Goal: Task Accomplishment & Management: Manage account settings

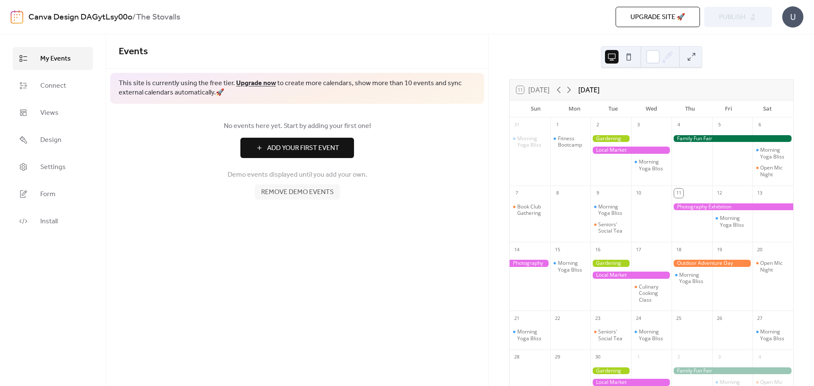
click at [259, 83] on link "Upgrade now" at bounding box center [256, 83] width 40 height 13
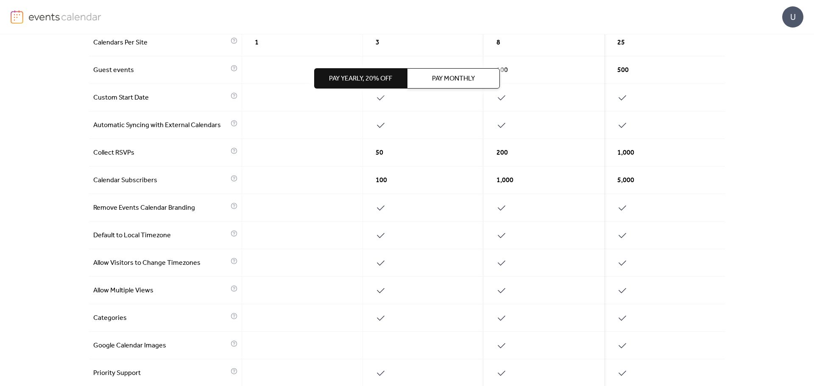
scroll to position [42, 0]
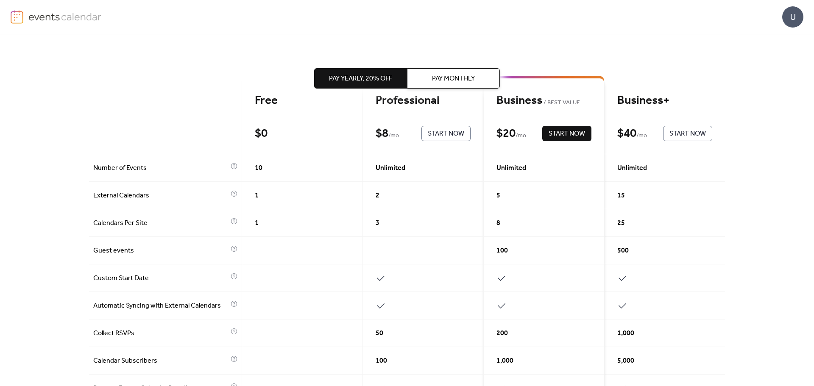
click at [276, 123] on div "Free $ 0 Start Now" at bounding box center [302, 118] width 121 height 74
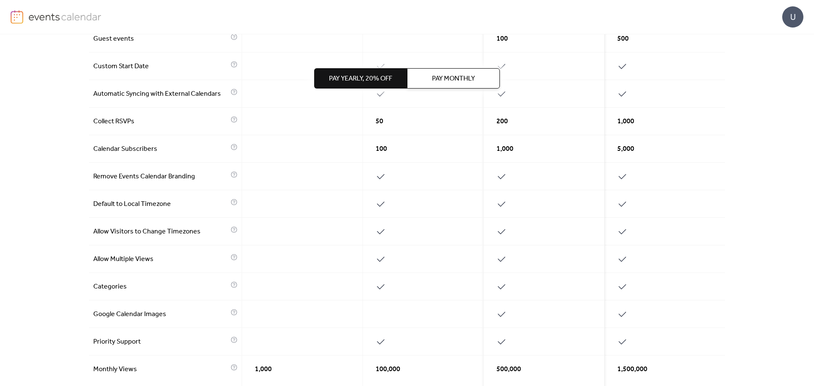
scroll to position [0, 0]
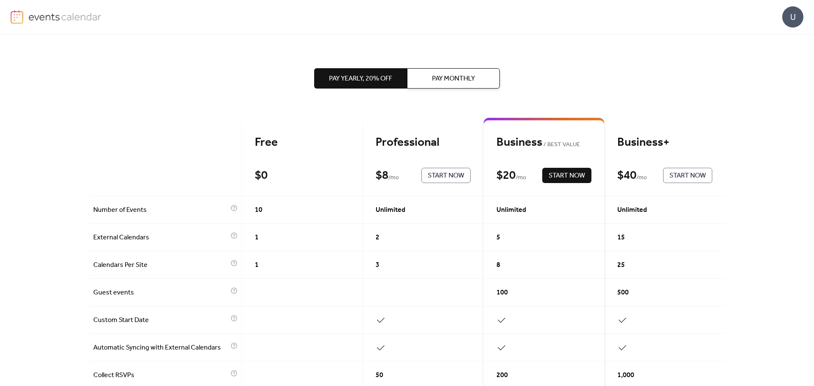
click at [294, 168] on div "$ 0 Start Now" at bounding box center [302, 175] width 95 height 15
click at [450, 89] on div "Pay Yearly, 20% off Pay Monthly" at bounding box center [407, 78] width 186 height 88
click at [447, 80] on span "Pay Monthly" at bounding box center [453, 79] width 43 height 10
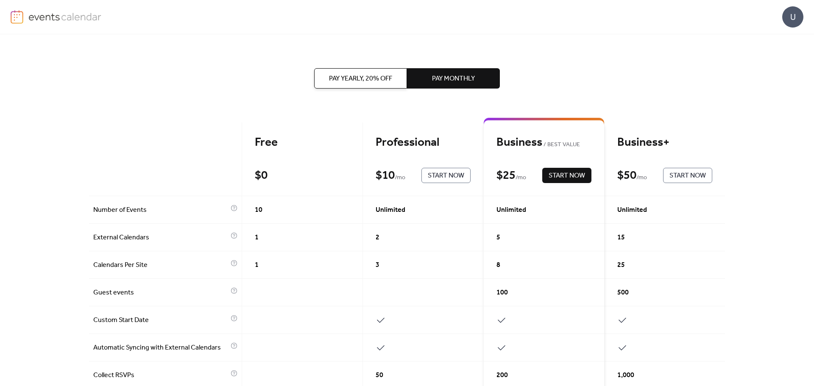
click at [384, 76] on span "Pay Yearly, 20% off" at bounding box center [360, 79] width 63 height 10
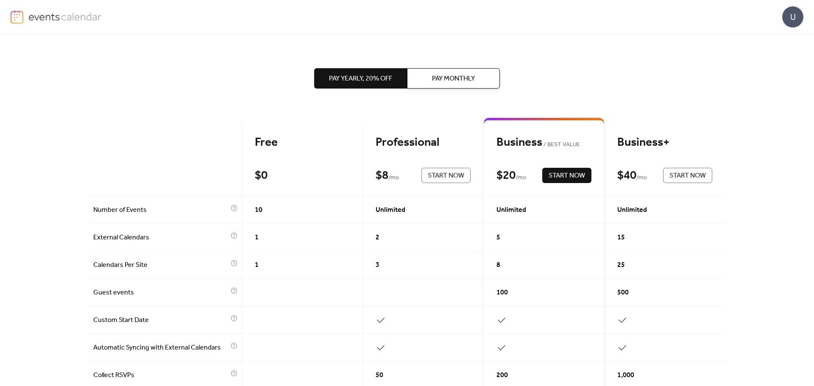
click at [257, 137] on div "Free" at bounding box center [302, 142] width 95 height 15
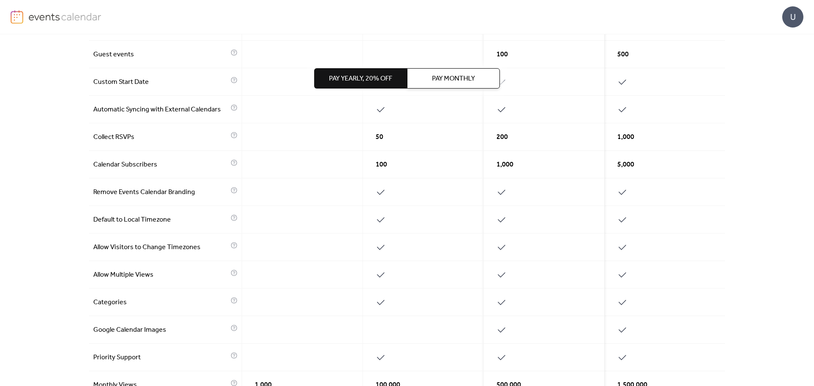
scroll to position [339, 0]
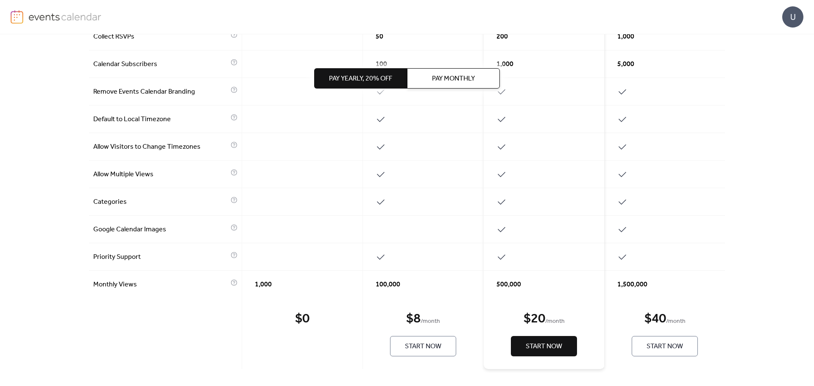
click at [289, 328] on div "$ 0 Start Now" at bounding box center [302, 333] width 121 height 71
click at [295, 322] on div "$ 0" at bounding box center [302, 319] width 14 height 17
click at [33, 9] on div "U" at bounding box center [407, 17] width 793 height 34
click at [35, 14] on img at bounding box center [64, 16] width 73 height 13
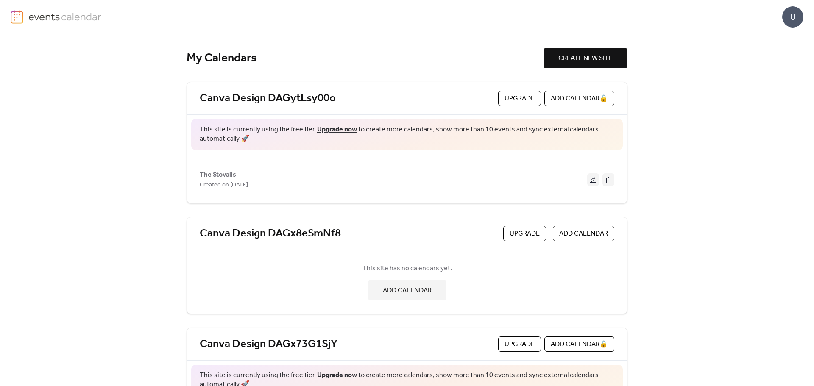
click at [411, 286] on span "ADD CALENDAR" at bounding box center [407, 291] width 49 height 10
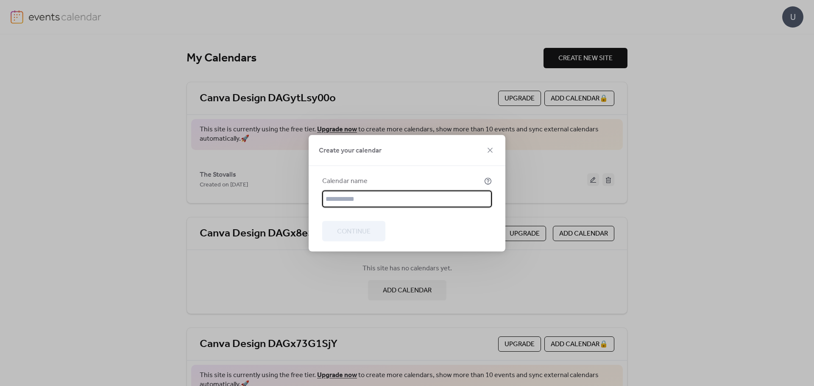
click at [496, 146] on div "Create your calendar" at bounding box center [407, 150] width 197 height 31
click at [488, 149] on icon at bounding box center [490, 150] width 10 height 10
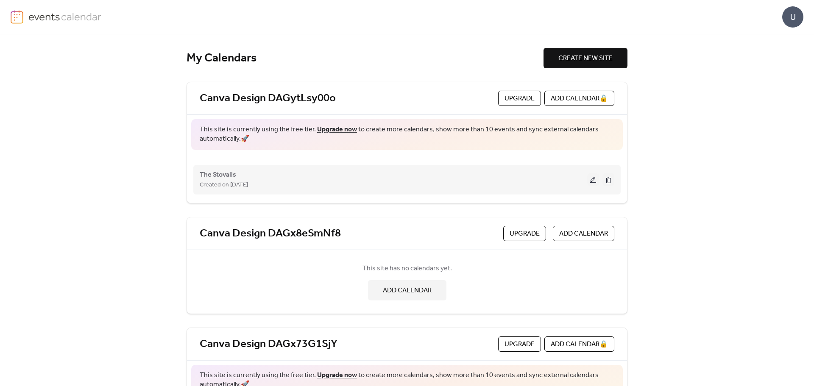
click at [589, 178] on button at bounding box center [593, 179] width 12 height 13
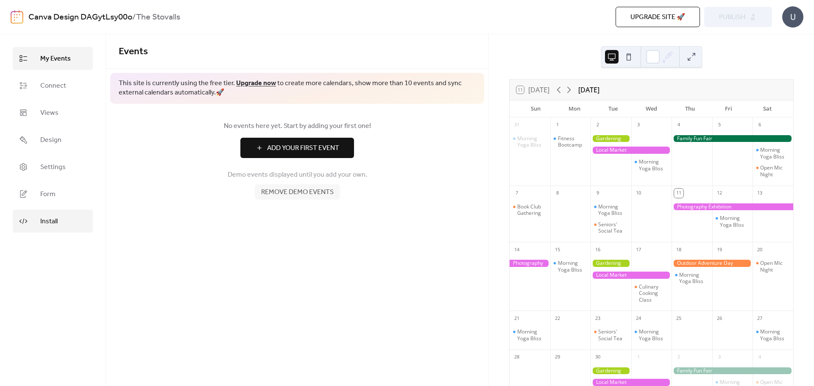
click at [30, 215] on link "Install" at bounding box center [53, 221] width 80 height 23
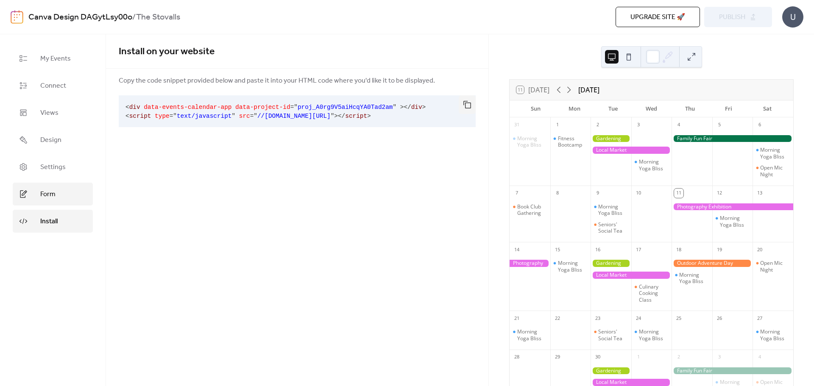
click at [39, 198] on link "Form" at bounding box center [53, 194] width 80 height 23
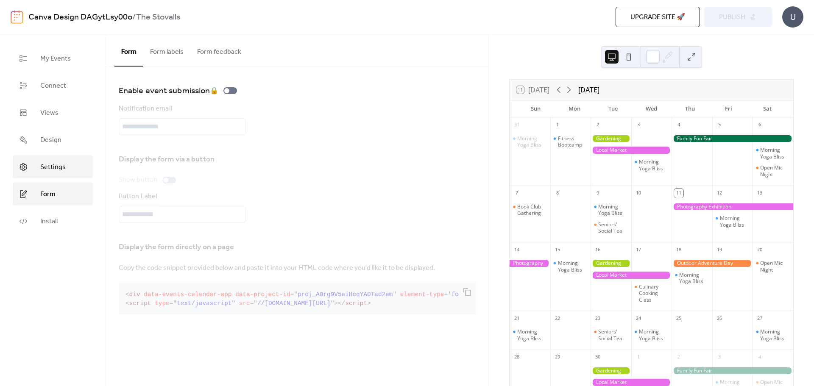
click at [45, 172] on span "Settings" at bounding box center [52, 167] width 25 height 10
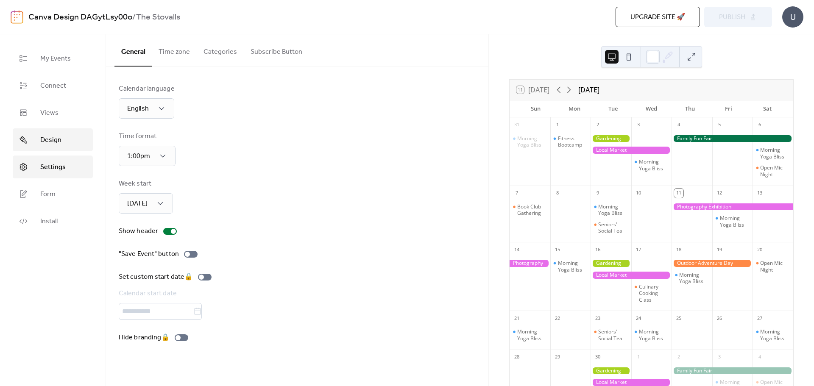
click at [41, 142] on span "Design" at bounding box center [50, 140] width 21 height 10
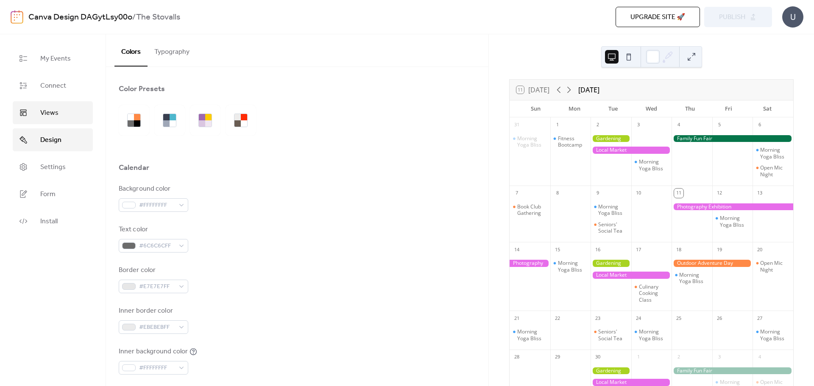
click at [41, 116] on span "Views" at bounding box center [49, 113] width 18 height 10
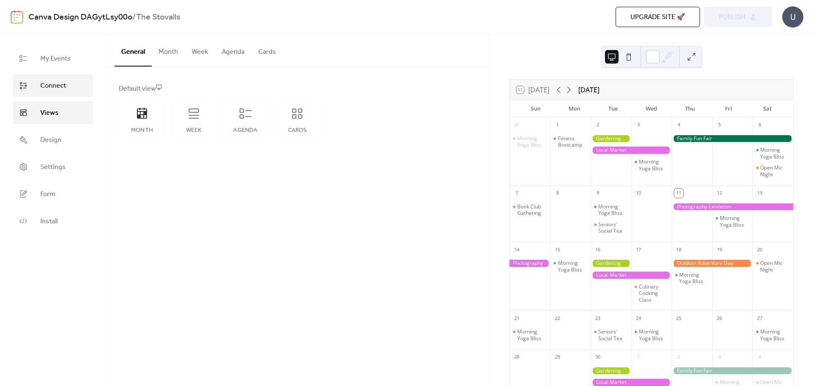
click at [45, 96] on link "Connect" at bounding box center [53, 85] width 80 height 23
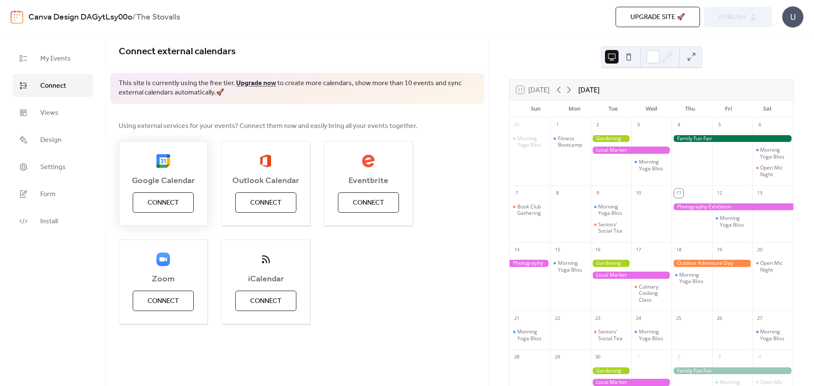
click at [155, 202] on span "Connect" at bounding box center [163, 203] width 31 height 10
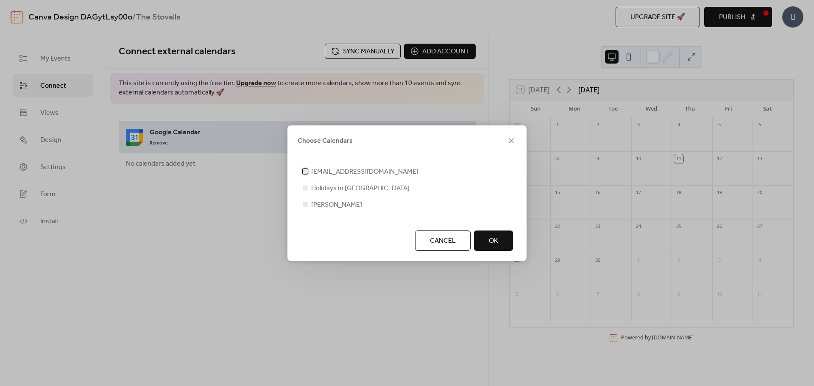
drag, startPoint x: 307, startPoint y: 171, endPoint x: 306, endPoint y: 177, distance: 6.0
click at [307, 171] on div at bounding box center [305, 171] width 5 height 5
click at [305, 188] on div at bounding box center [305, 187] width 5 height 5
click at [304, 204] on div at bounding box center [305, 204] width 5 height 5
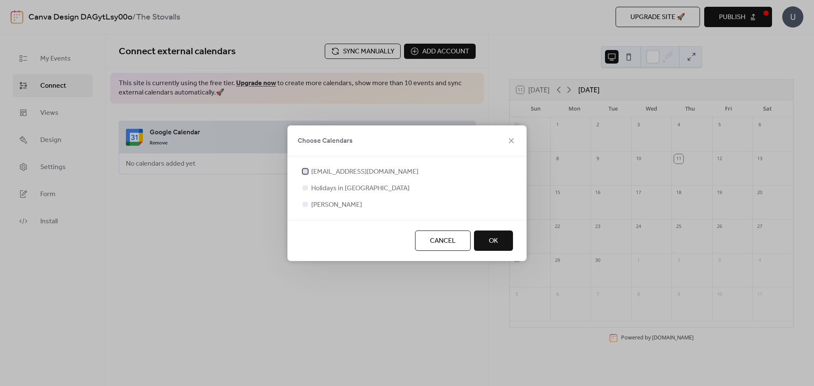
click at [306, 173] on div at bounding box center [305, 171] width 5 height 5
click at [304, 204] on div at bounding box center [305, 204] width 5 height 5
click at [497, 242] on span "OK" at bounding box center [493, 241] width 9 height 10
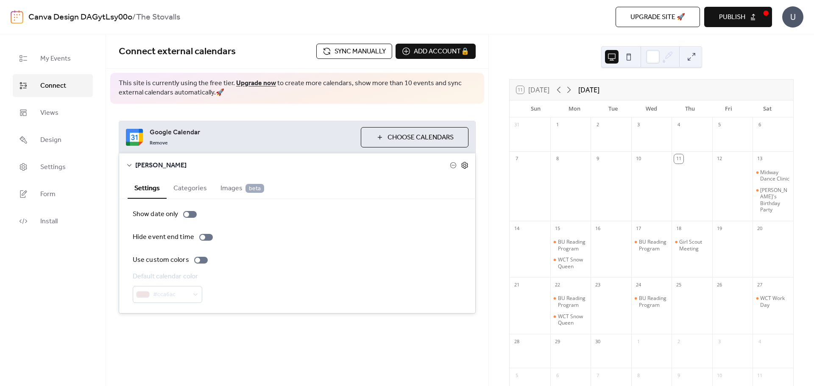
click at [465, 165] on icon at bounding box center [465, 166] width 8 height 8
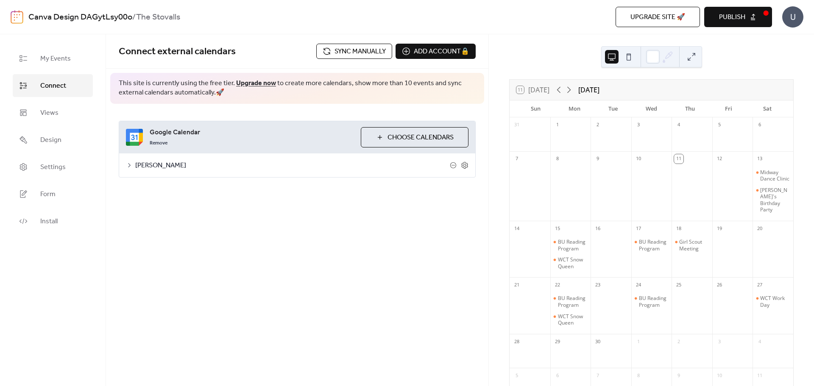
click at [424, 137] on span "Choose Calendars" at bounding box center [420, 138] width 66 height 10
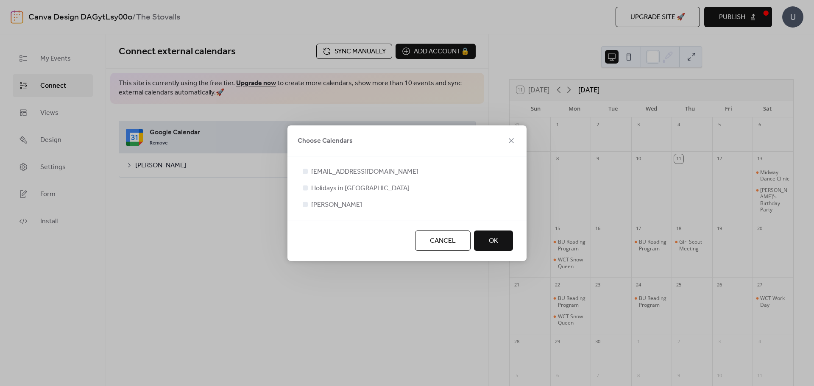
click at [306, 171] on div at bounding box center [305, 171] width 5 height 5
click at [491, 241] on span "OK" at bounding box center [493, 241] width 9 height 10
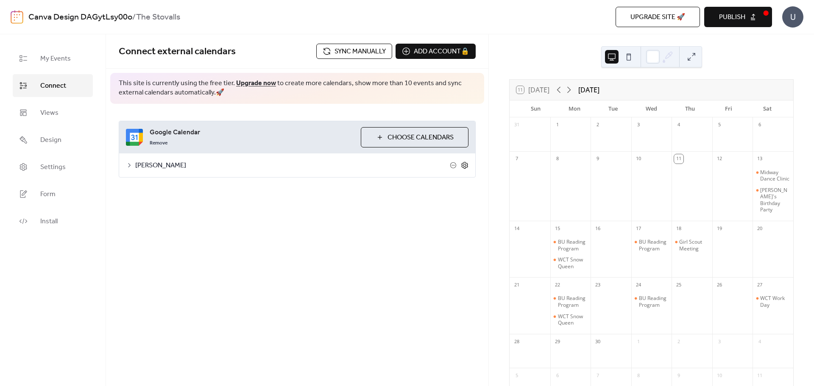
click at [464, 165] on icon at bounding box center [465, 166] width 8 height 8
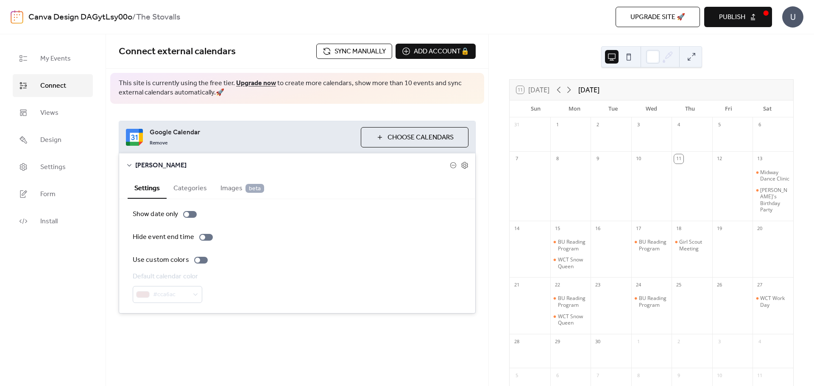
click at [384, 135] on button "Choose Calendars" at bounding box center [415, 137] width 108 height 20
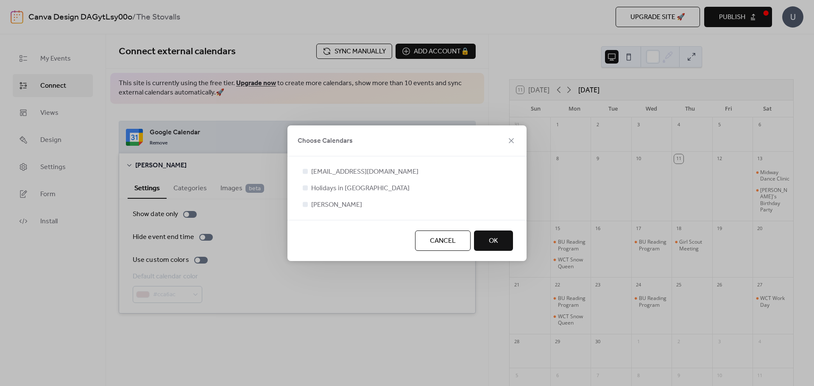
click at [304, 171] on div at bounding box center [305, 171] width 5 height 5
click at [304, 204] on icon at bounding box center [305, 204] width 3 height 3
click at [307, 170] on div at bounding box center [305, 171] width 5 height 5
click at [497, 241] on span "OK" at bounding box center [493, 241] width 9 height 10
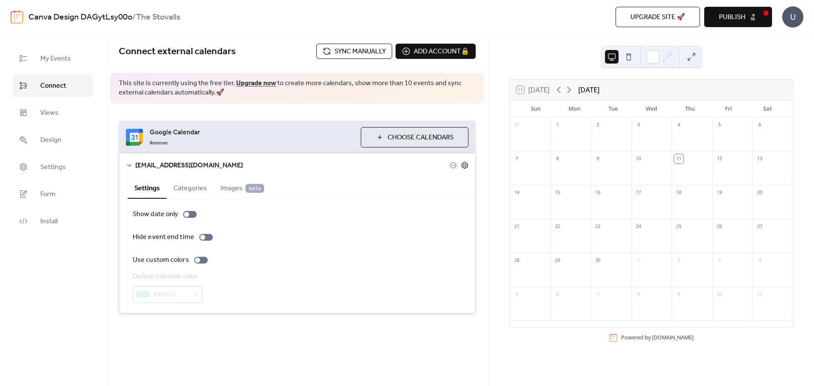
click at [466, 167] on icon at bounding box center [464, 165] width 6 height 7
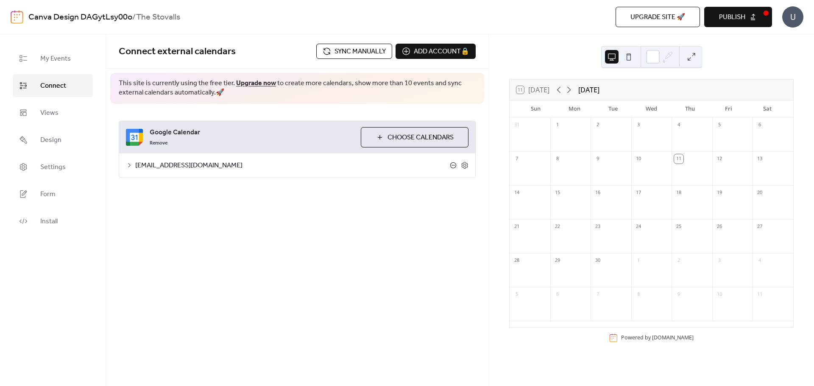
click at [454, 165] on icon at bounding box center [453, 165] width 7 height 7
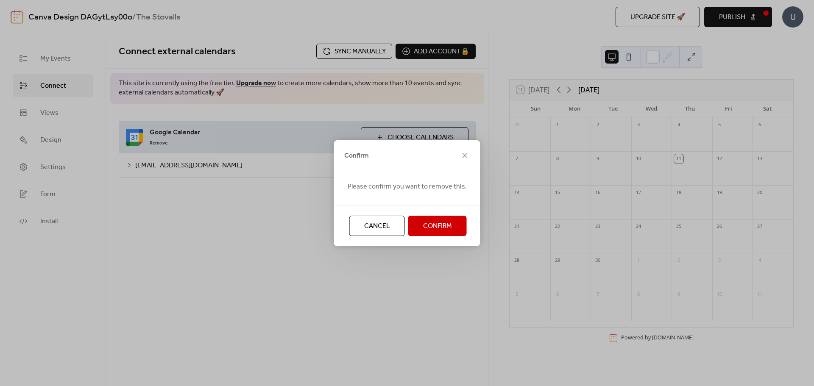
click at [438, 225] on span "Confirm" at bounding box center [437, 226] width 29 height 10
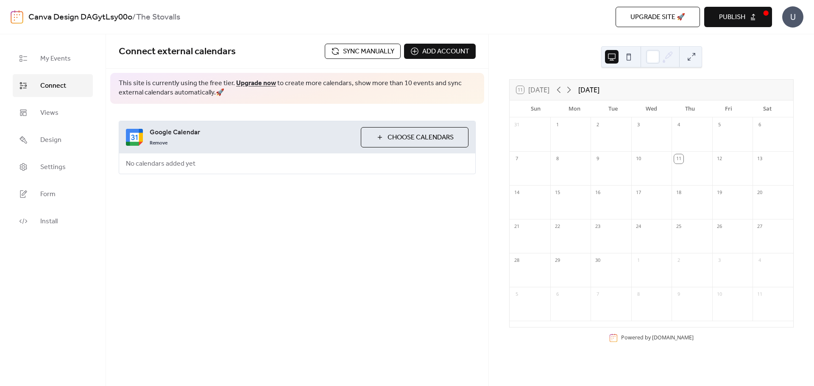
click at [395, 135] on span "Choose Calendars" at bounding box center [420, 138] width 66 height 10
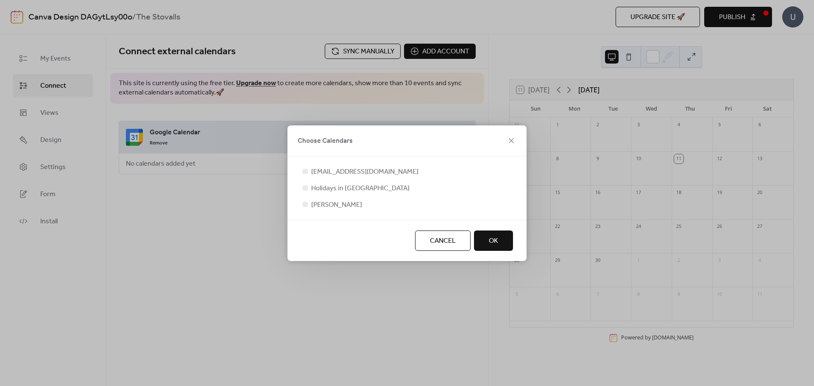
click at [439, 236] on span "Cancel" at bounding box center [443, 241] width 26 height 10
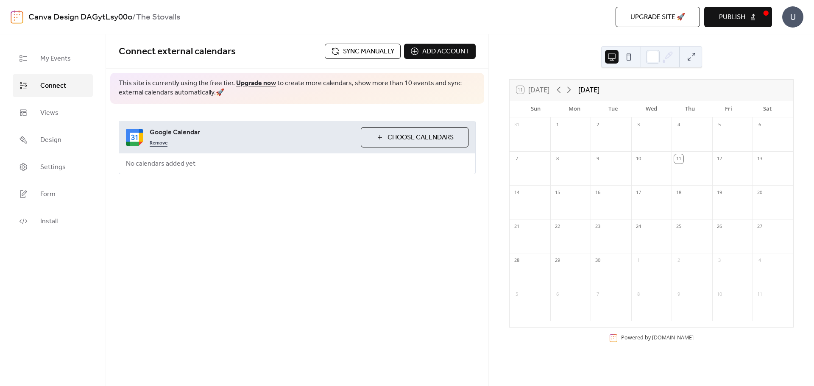
click at [165, 146] on link "Remove" at bounding box center [159, 142] width 18 height 10
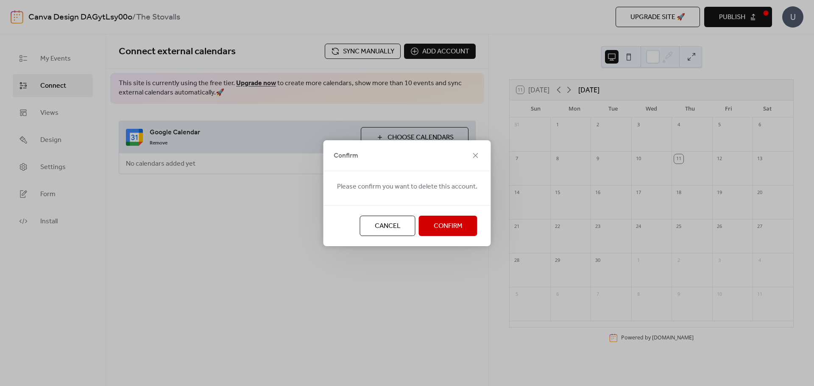
click at [447, 228] on span "Confirm" at bounding box center [448, 226] width 29 height 10
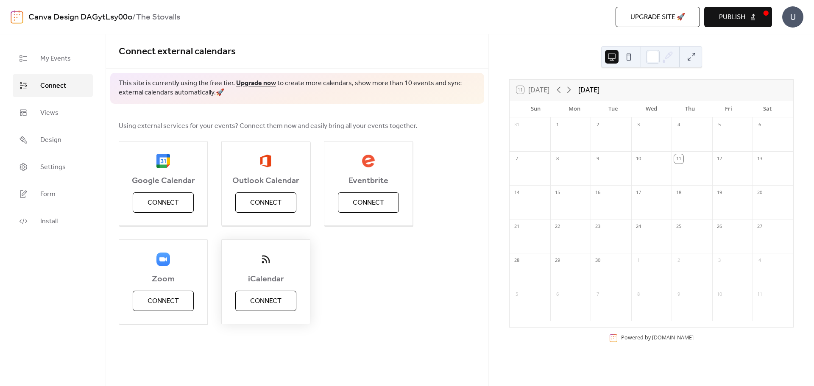
click at [260, 303] on span "Connect" at bounding box center [265, 301] width 31 height 10
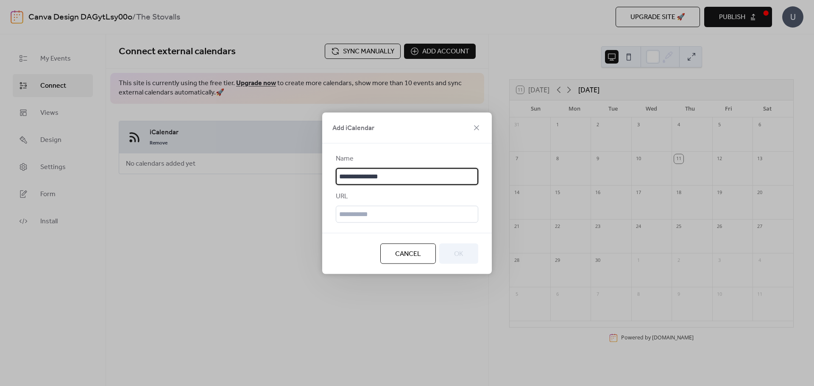
type input "**********"
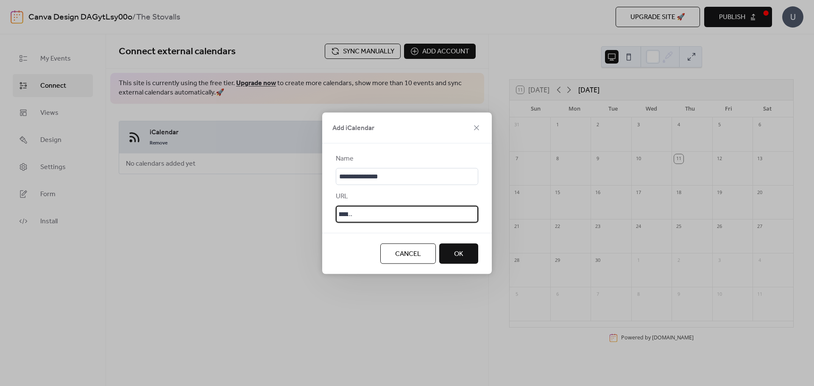
scroll to position [0, 185]
type input "**********"
click at [466, 250] on button "OK" at bounding box center [458, 253] width 39 height 20
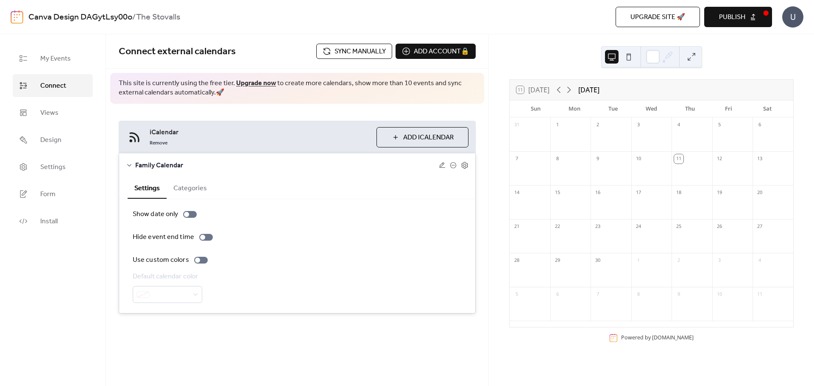
click at [195, 188] on button "Categories" at bounding box center [190, 187] width 47 height 21
click at [148, 185] on button "Settings" at bounding box center [147, 187] width 39 height 21
click at [463, 167] on icon at bounding box center [465, 166] width 8 height 8
click at [466, 165] on icon at bounding box center [464, 165] width 3 height 3
click at [418, 139] on span "Add iCalendar" at bounding box center [428, 138] width 50 height 10
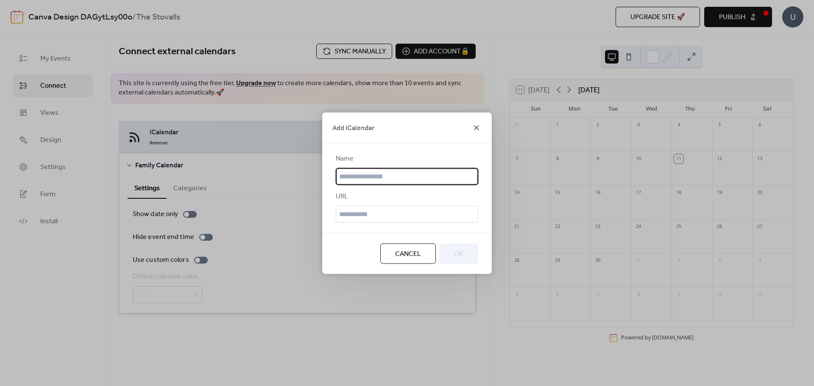
click at [480, 128] on icon at bounding box center [476, 128] width 10 height 10
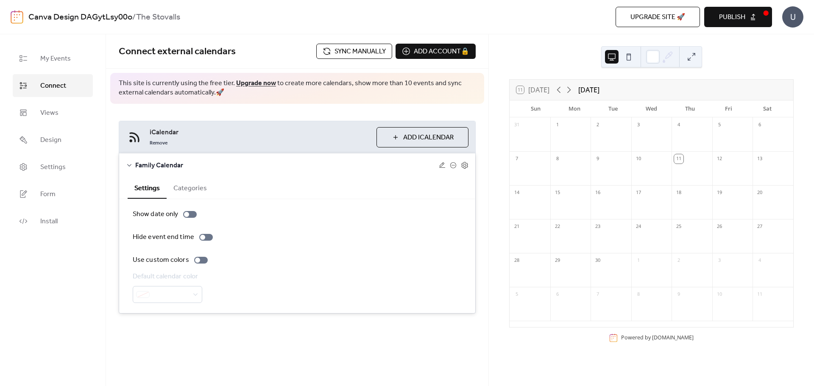
click at [516, 227] on div "31 1 2 3 4 5 6 7 8 9 10 11 12 13 14 15 16 17 18 19 20 21 22 23 24 25 26 27 28 2…" at bounding box center [652, 222] width 284 height 210
click at [735, 17] on span "Publish" at bounding box center [732, 17] width 26 height 10
click at [69, 58] on span "My Events" at bounding box center [55, 59] width 31 height 10
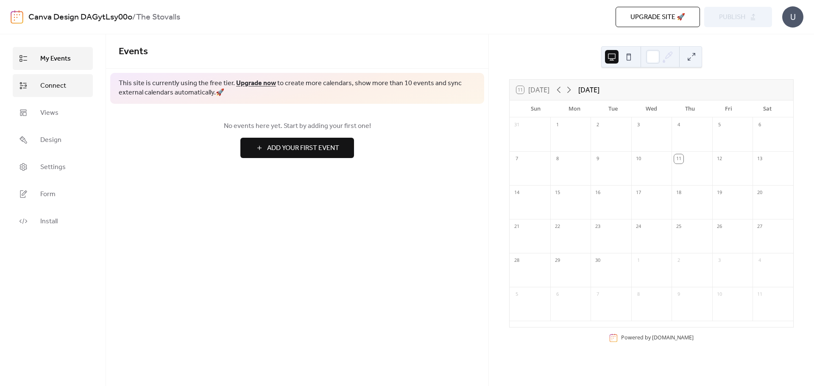
click at [50, 83] on span "Connect" at bounding box center [53, 86] width 26 height 10
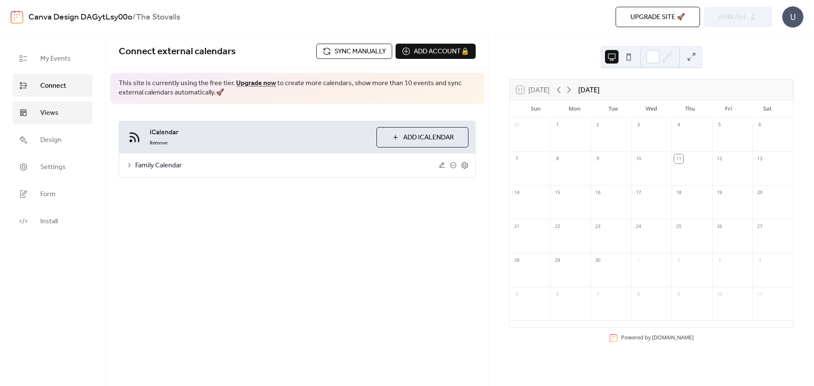
click at [35, 115] on link "Views" at bounding box center [53, 112] width 80 height 23
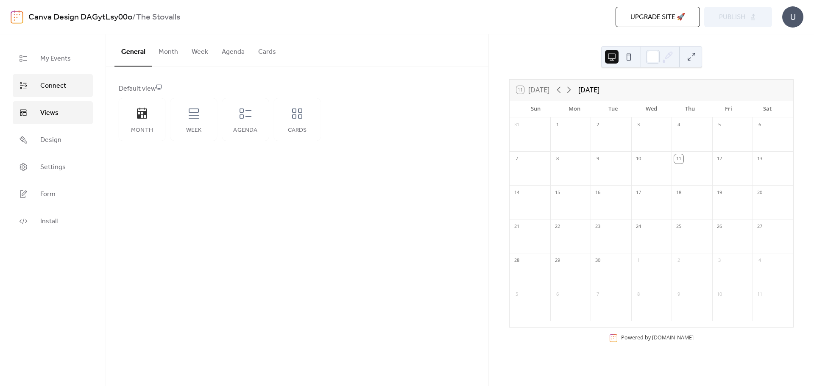
click at [41, 87] on span "Connect" at bounding box center [53, 86] width 26 height 10
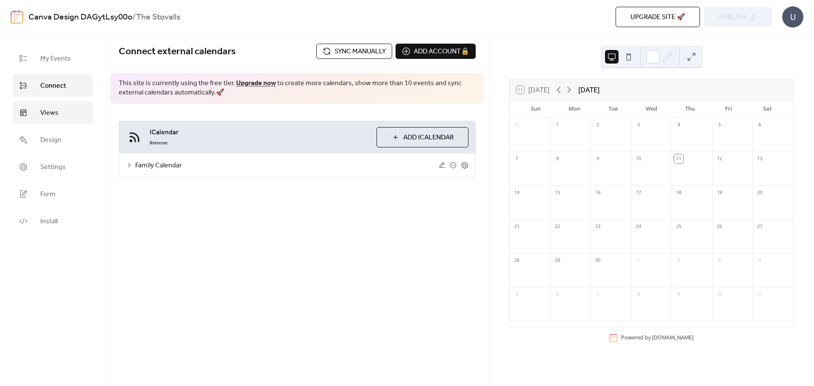
click at [45, 112] on span "Views" at bounding box center [49, 113] width 18 height 10
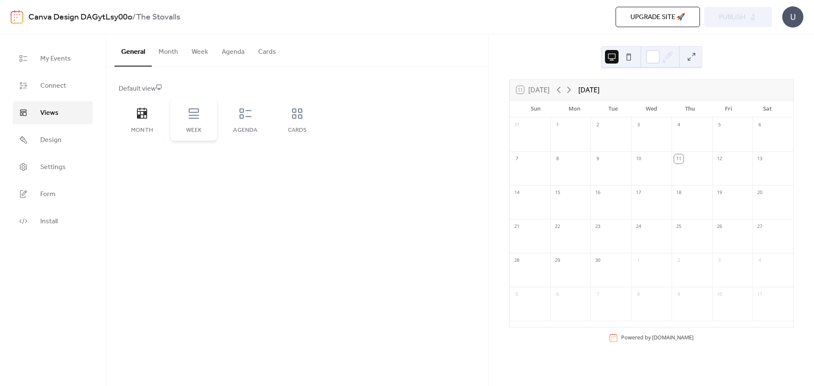
click at [198, 127] on div "Week" at bounding box center [193, 119] width 47 height 42
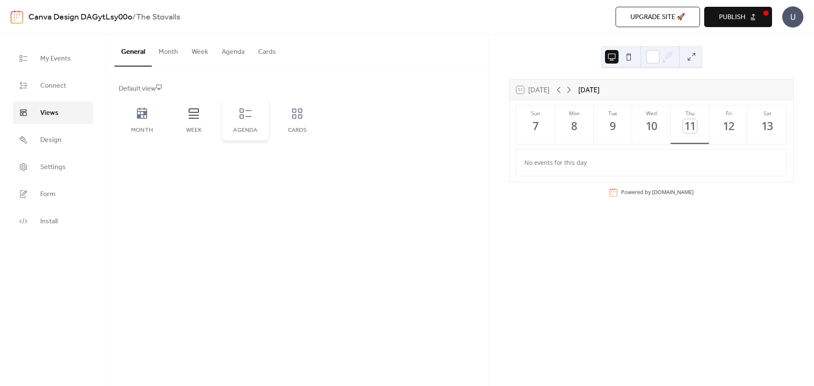
click at [245, 124] on div "Agenda" at bounding box center [245, 119] width 47 height 42
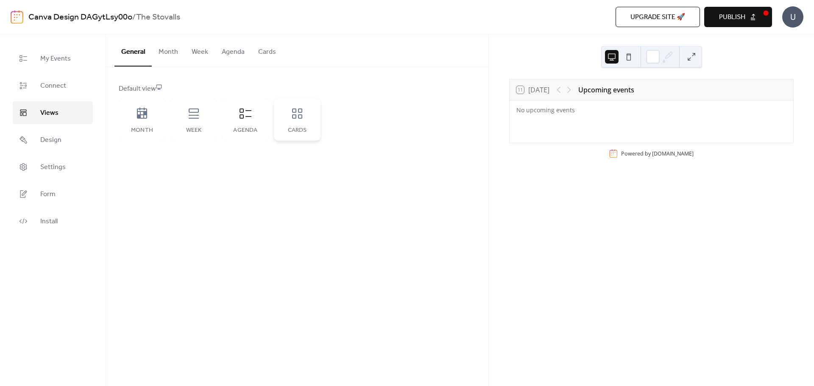
click at [302, 123] on div "Cards" at bounding box center [297, 119] width 47 height 42
click at [157, 123] on div "Month" at bounding box center [142, 119] width 47 height 42
click at [56, 82] on span "Connect" at bounding box center [53, 86] width 26 height 10
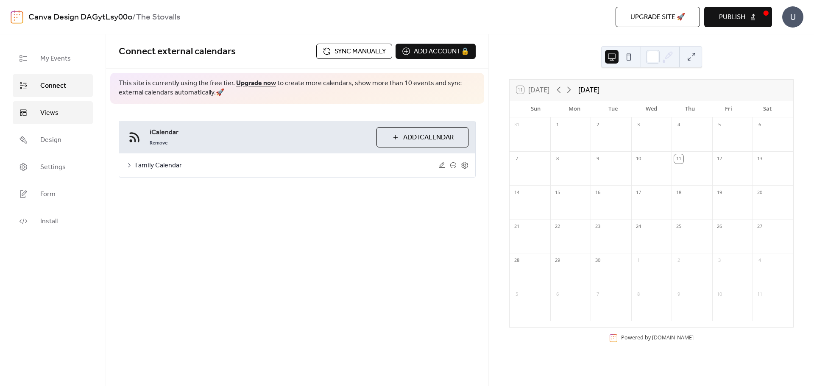
click at [53, 103] on link "Views" at bounding box center [53, 112] width 80 height 23
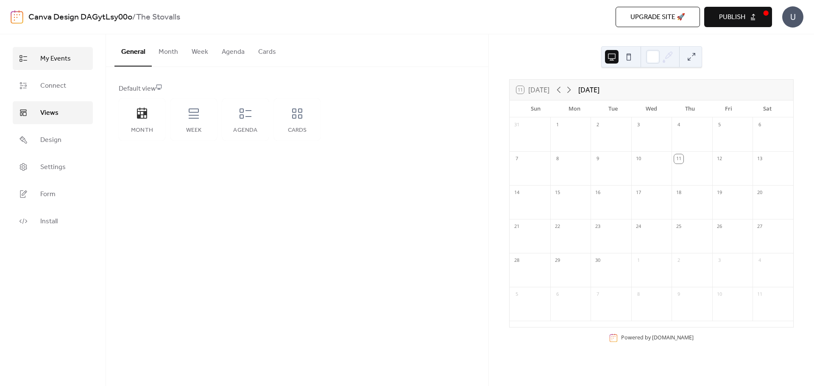
click at [55, 66] on link "My Events" at bounding box center [53, 58] width 80 height 23
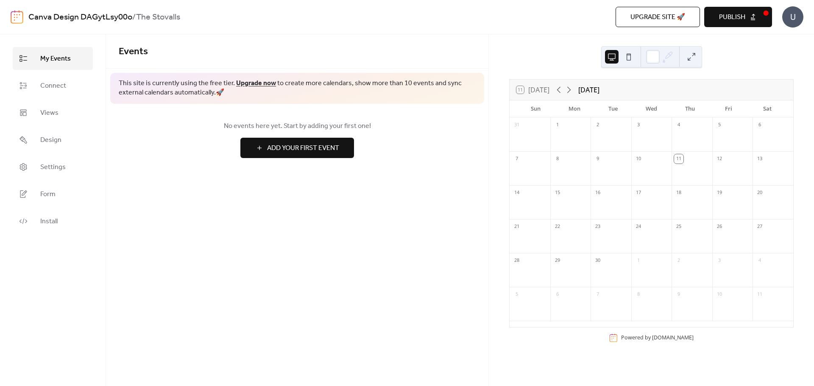
click at [788, 17] on div "U" at bounding box center [792, 16] width 21 height 21
click at [779, 38] on span "Account" at bounding box center [776, 38] width 25 height 10
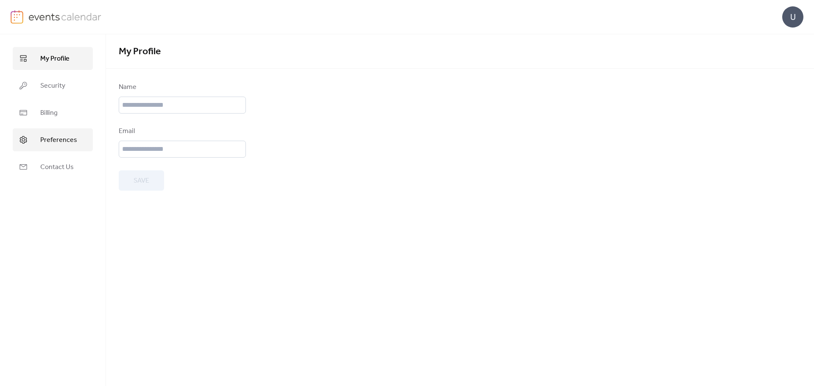
click at [36, 137] on link "Preferences" at bounding box center [53, 139] width 80 height 23
click at [58, 62] on span "My Profile" at bounding box center [54, 59] width 29 height 10
click at [56, 77] on link "Security" at bounding box center [53, 85] width 80 height 23
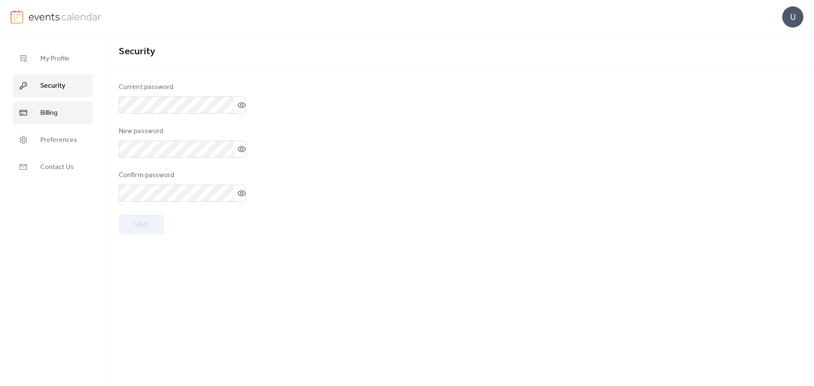
click at [53, 108] on span "Billing" at bounding box center [48, 113] width 17 height 10
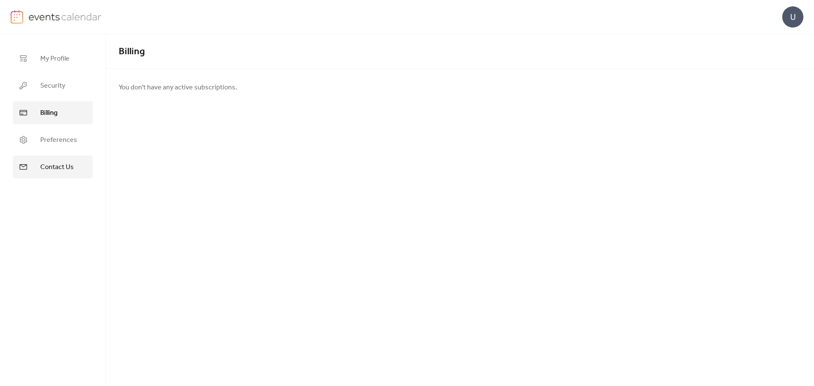
click at [47, 166] on span "Contact Us" at bounding box center [56, 167] width 33 height 10
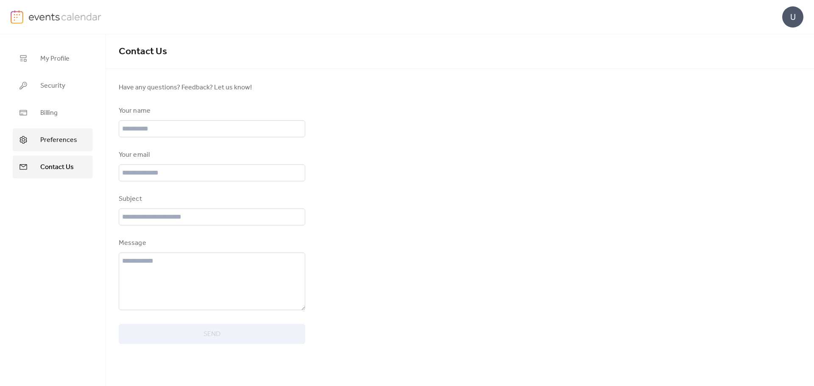
click at [53, 149] on link "Preferences" at bounding box center [53, 139] width 80 height 23
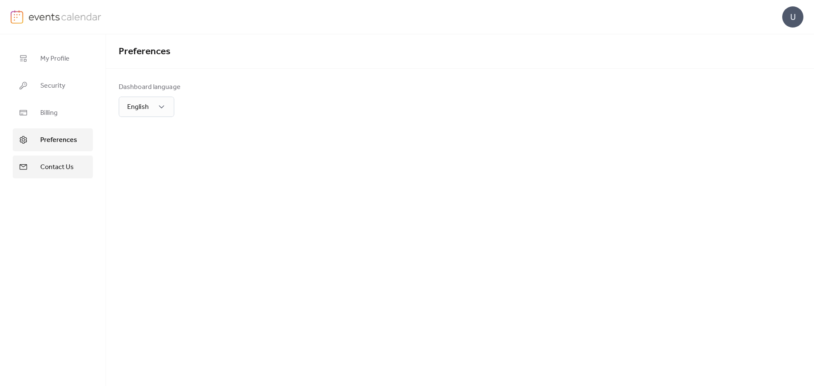
click at [50, 167] on span "Contact Us" at bounding box center [56, 167] width 33 height 10
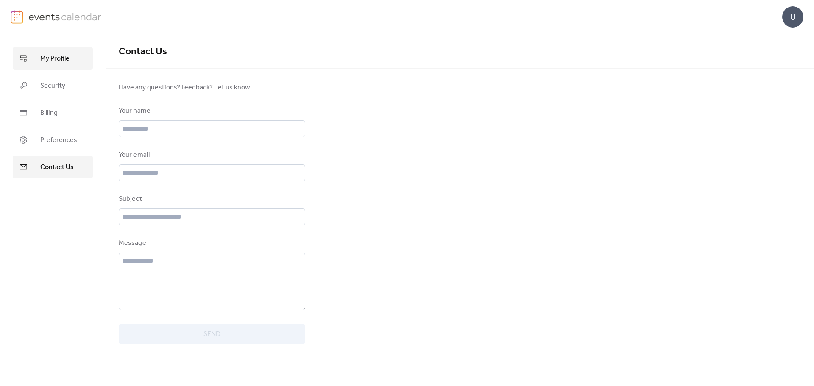
click at [64, 60] on span "My Profile" at bounding box center [54, 59] width 29 height 10
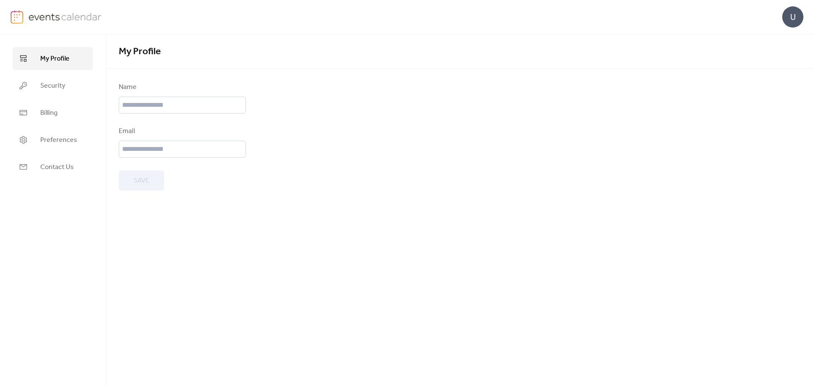
click at [46, 16] on img at bounding box center [64, 16] width 73 height 13
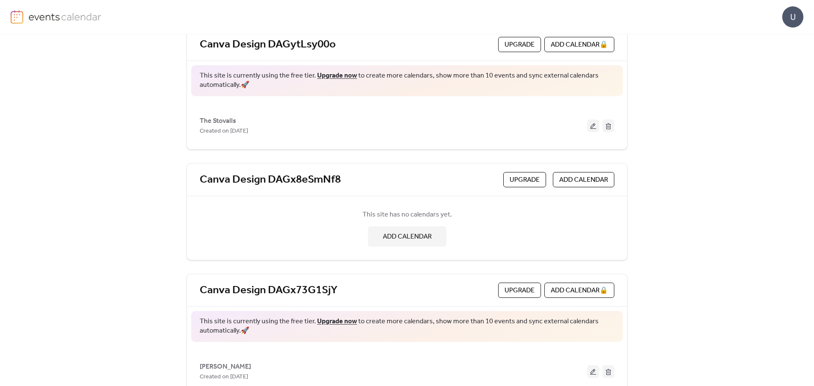
scroll to position [77, 0]
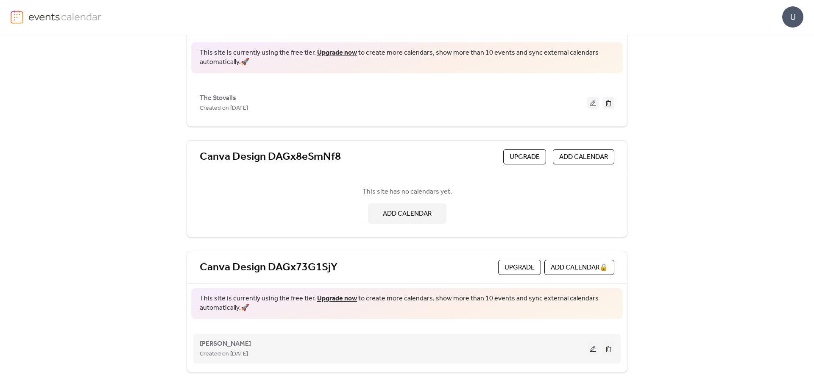
click at [236, 346] on div "[PERSON_NAME] Created on [DATE]" at bounding box center [393, 349] width 387 height 20
click at [594, 348] on button at bounding box center [593, 349] width 12 height 13
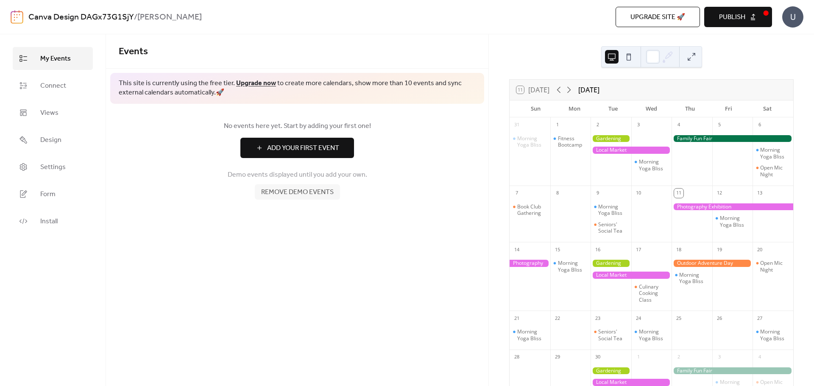
click at [17, 17] on img at bounding box center [17, 17] width 13 height 14
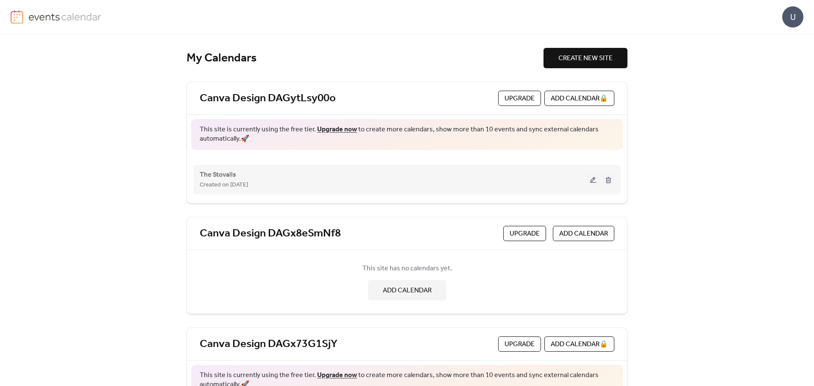
click at [337, 170] on div "The Stovalls Created on [DATE]" at bounding box center [393, 180] width 387 height 20
click at [592, 181] on button at bounding box center [593, 179] width 12 height 13
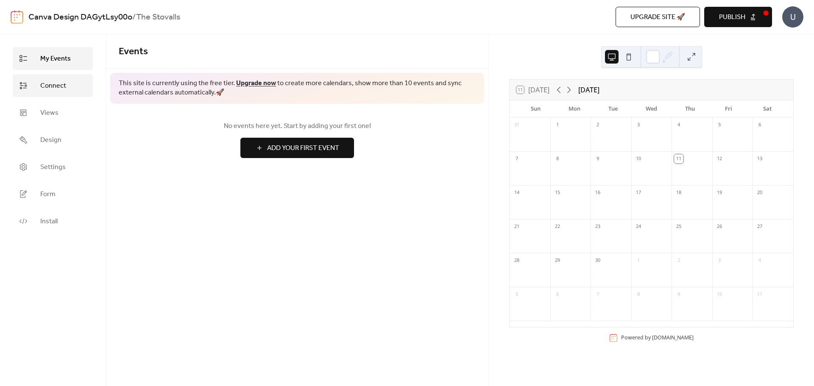
click at [54, 89] on span "Connect" at bounding box center [53, 86] width 26 height 10
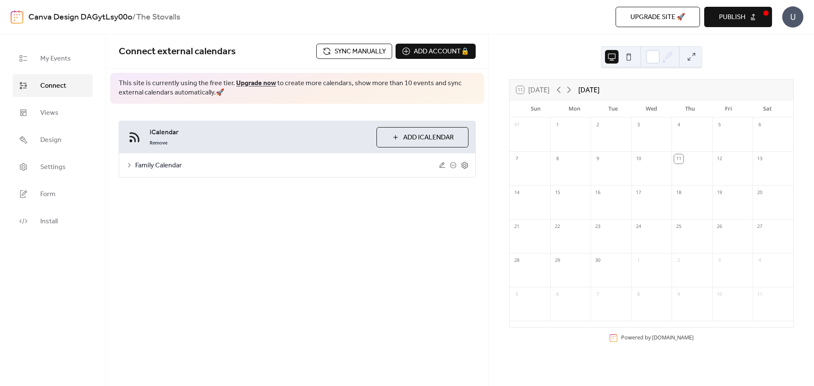
click at [135, 166] on span "Family Calendar" at bounding box center [287, 166] width 304 height 10
click at [188, 216] on div at bounding box center [186, 214] width 5 height 5
click at [196, 214] on div at bounding box center [190, 214] width 14 height 7
click at [337, 50] on span "Sync manually" at bounding box center [360, 52] width 51 height 10
click at [162, 143] on link "Remove" at bounding box center [159, 142] width 18 height 10
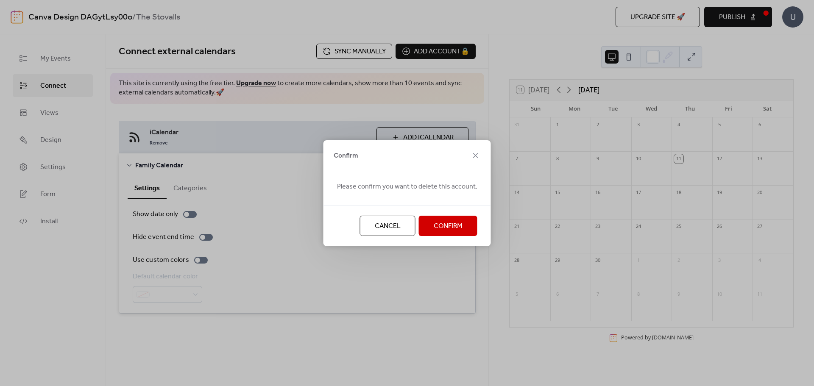
click at [464, 234] on button "Confirm" at bounding box center [448, 226] width 59 height 20
